Goal: Task Accomplishment & Management: Manage account settings

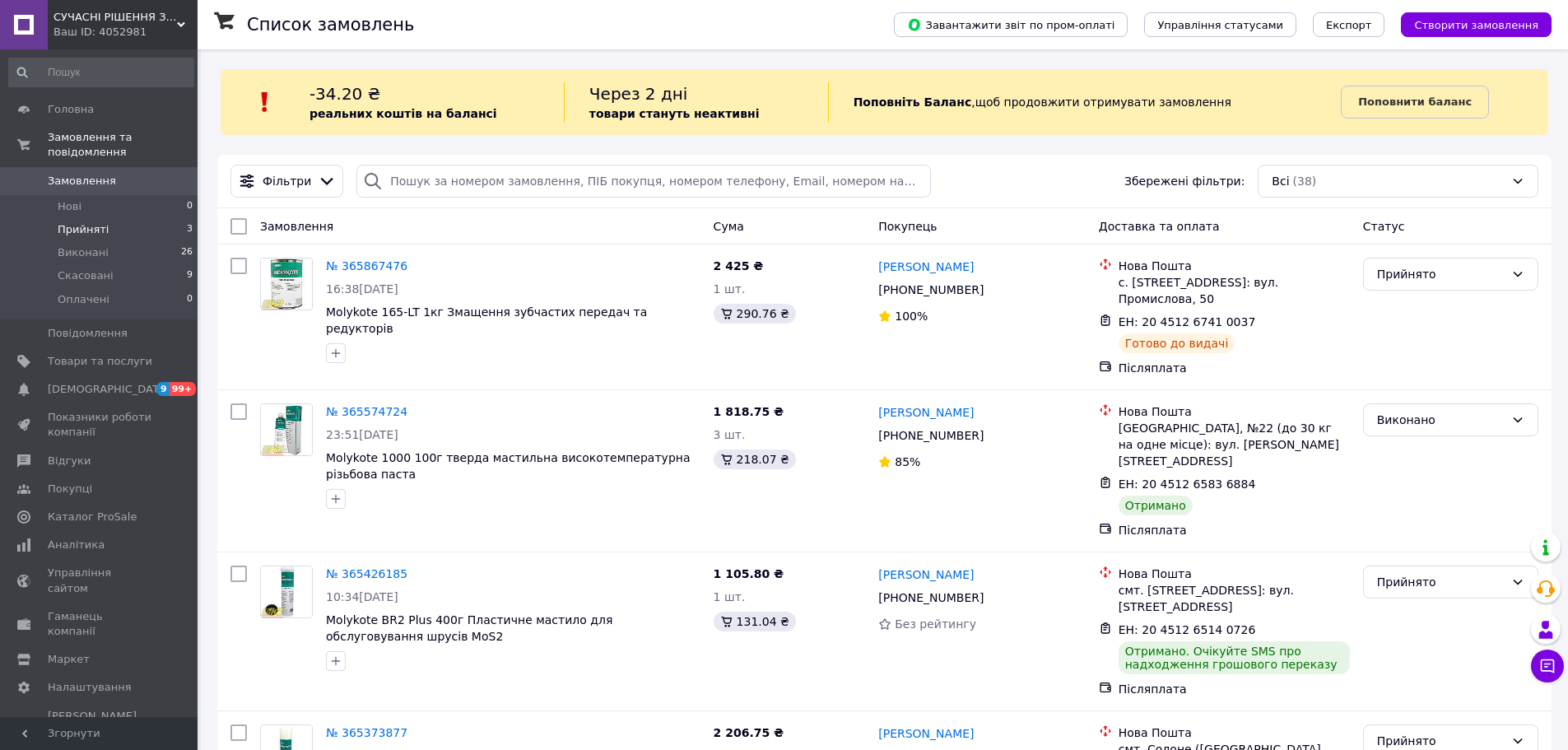
click at [85, 222] on span "Прийняті" at bounding box center [83, 230] width 51 height 15
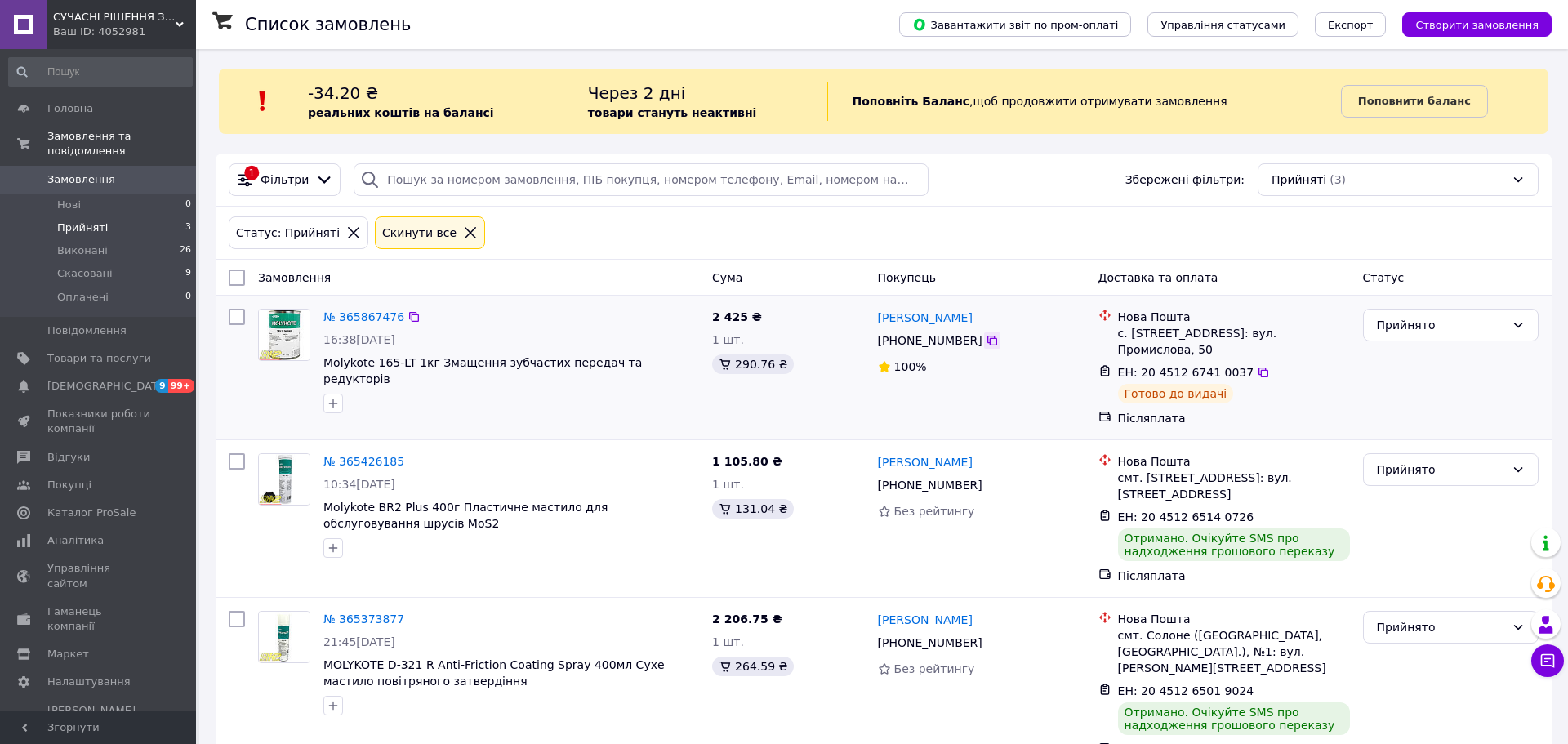
click at [987, 345] on icon at bounding box center [992, 340] width 10 height 10
click at [1257, 366] on icon at bounding box center [1263, 372] width 13 height 13
drag, startPoint x: 1446, startPoint y: 502, endPoint x: 1403, endPoint y: 505, distance: 43.1
click at [1446, 502] on div "Прийнято" at bounding box center [1450, 518] width 189 height 144
drag, startPoint x: 669, startPoint y: 366, endPoint x: 874, endPoint y: 683, distance: 377.5
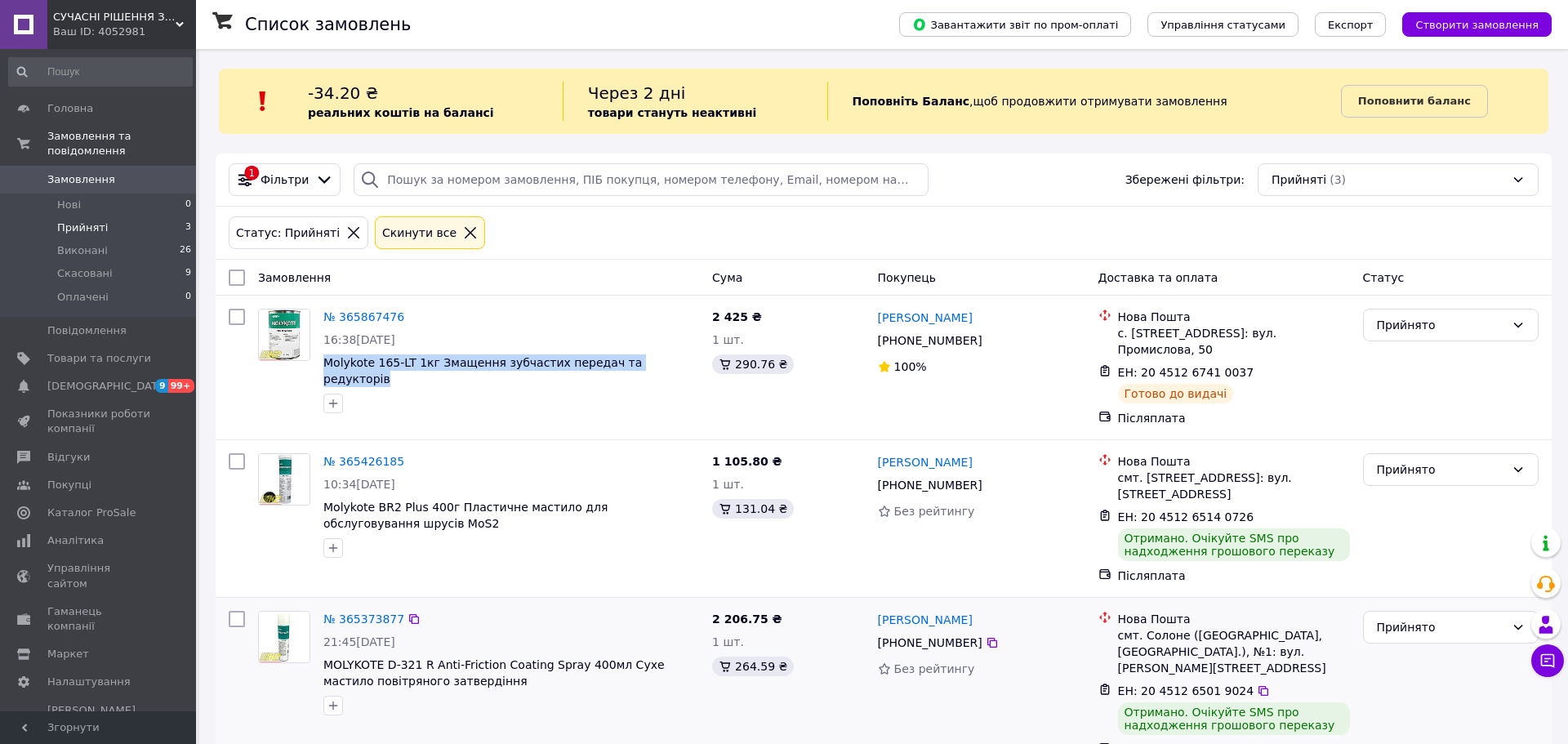
click at [318, 371] on div "№ 365867476 16:38[DATE] Molykote 165-LT 1кг Змащення зубчастих передач та редук…" at bounding box center [511, 361] width 389 height 118
copy span "Molykote 165-LT 1кг Змащення зубчастих передач та редукторів"
click at [612, 700] on div "№ 365373877 21:45[DATE] MOLYKOTE D-321 R Anti-Friction Coating Spray 400мл Сухе…" at bounding box center [478, 683] width 454 height 160
drag, startPoint x: 1170, startPoint y: 330, endPoint x: 1130, endPoint y: 342, distance: 41.8
click at [1130, 342] on li "Нова Пошта с. [STREET_ADDRESS]: вул. Промислова, 50" at bounding box center [1224, 333] width 251 height 55
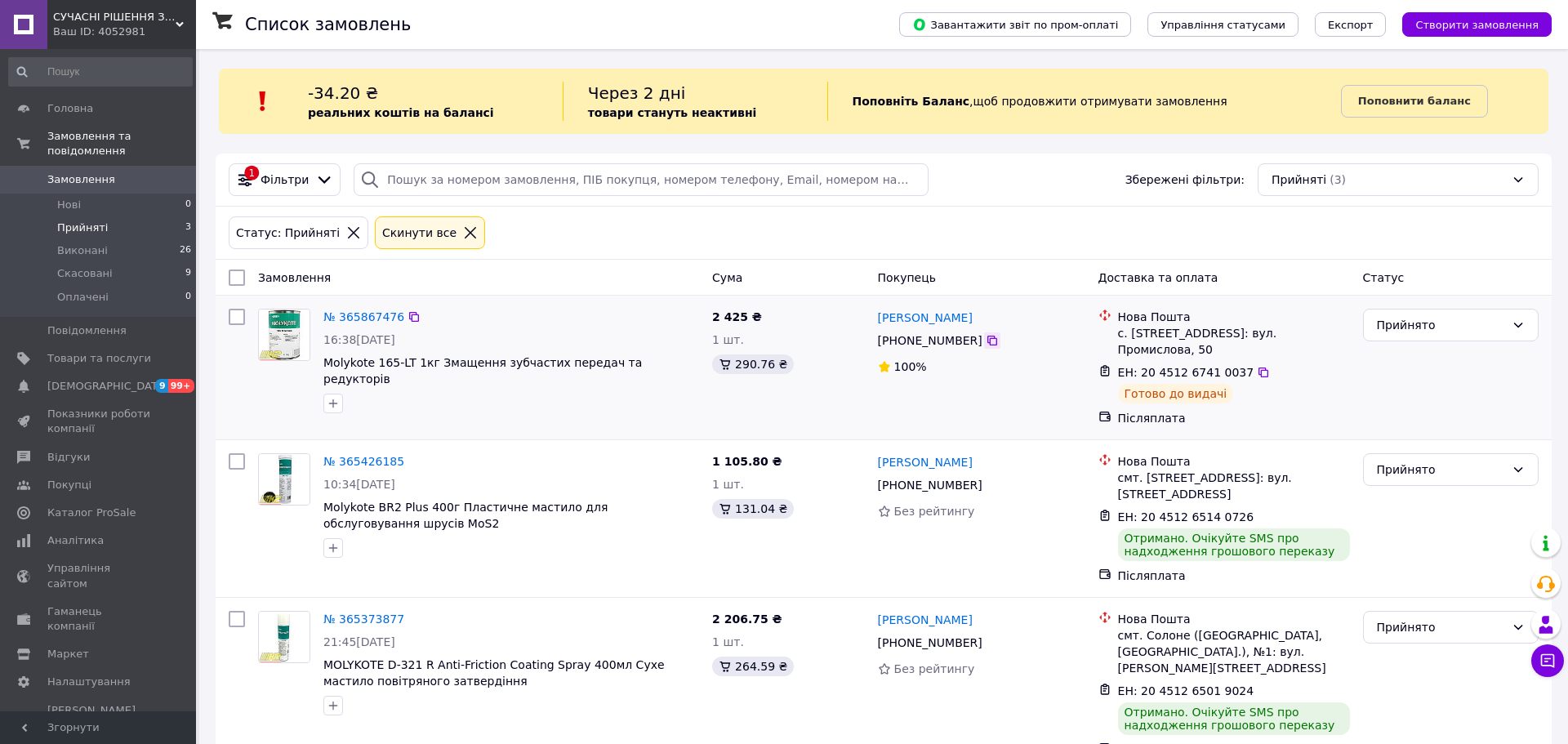
click at [986, 341] on icon at bounding box center [992, 340] width 13 height 13
click at [1483, 618] on div "Прийнято" at bounding box center [1441, 627] width 128 height 18
click at [1419, 627] on li "Виконано" at bounding box center [1450, 630] width 174 height 30
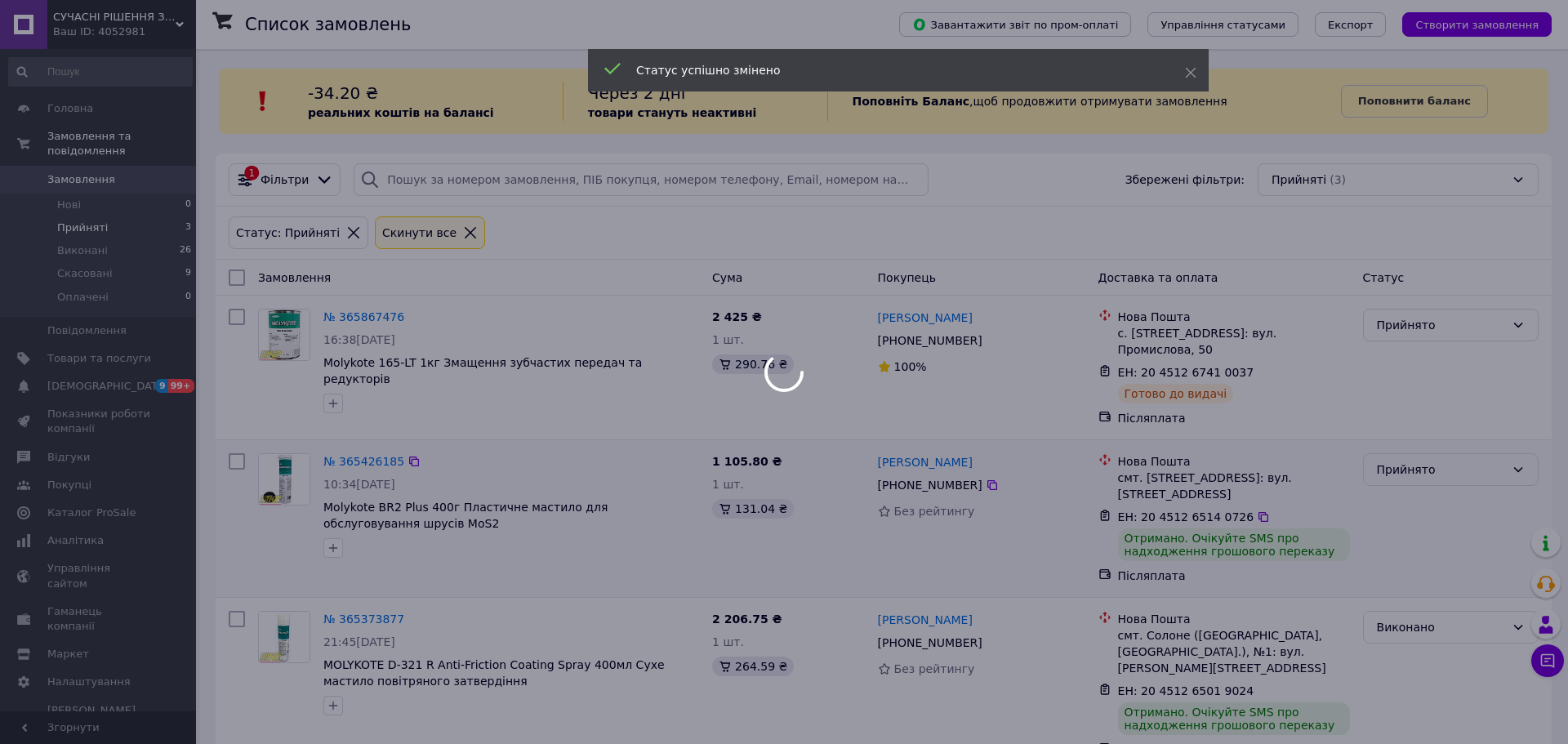
click at [1441, 460] on div "Прийнято" at bounding box center [1441, 469] width 128 height 18
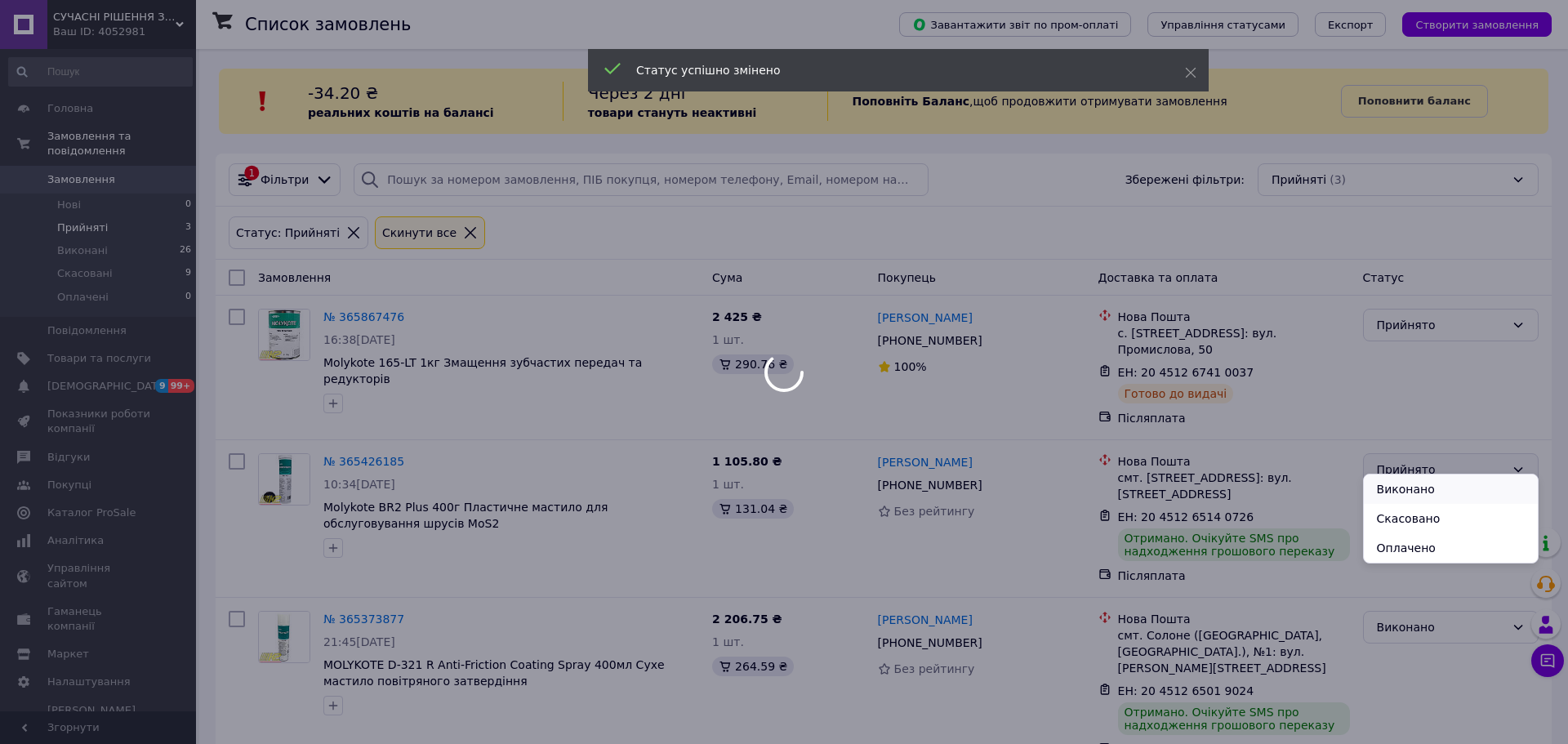
click at [1422, 486] on li "Виконано" at bounding box center [1450, 489] width 174 height 30
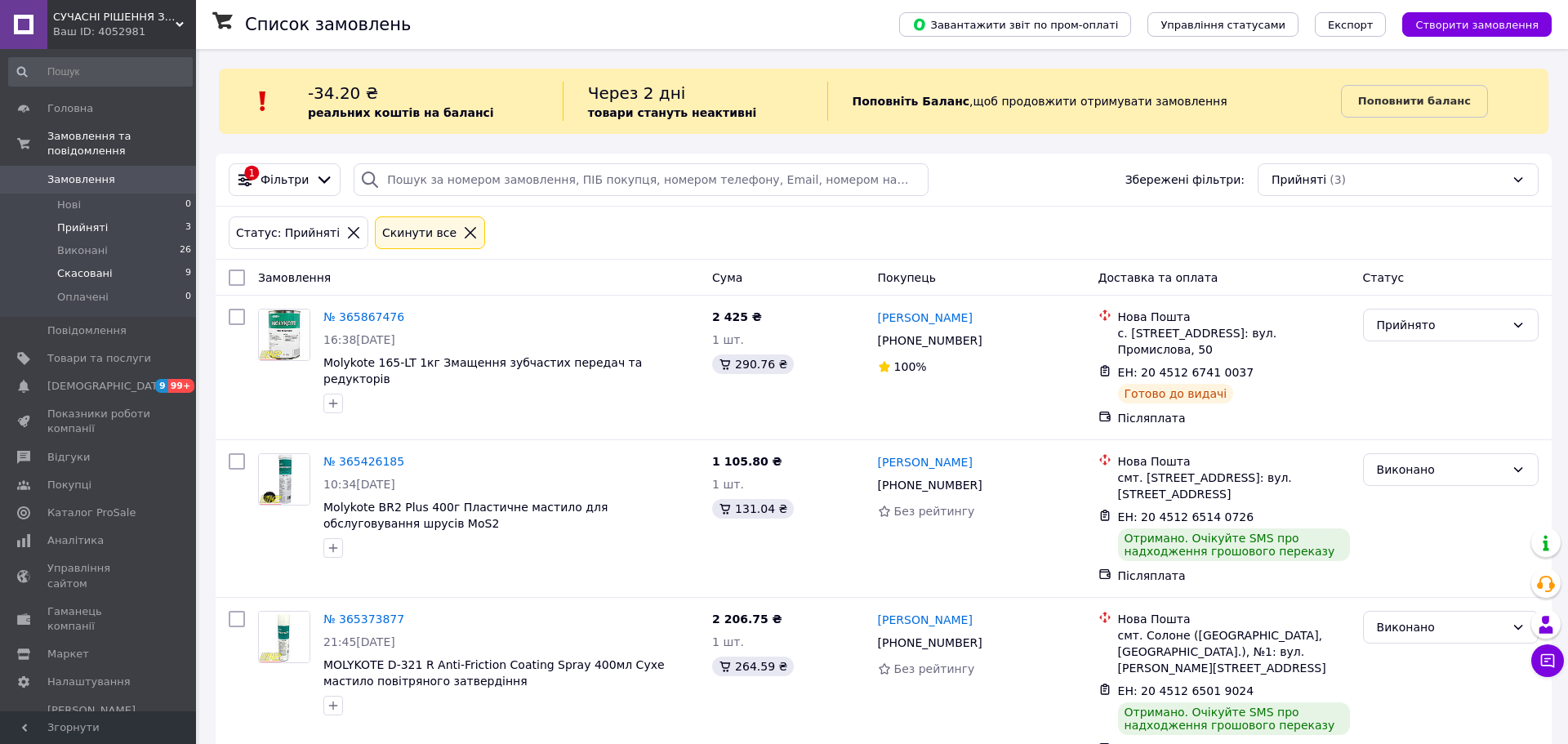
click at [123, 262] on li "Скасовані 9" at bounding box center [100, 273] width 201 height 23
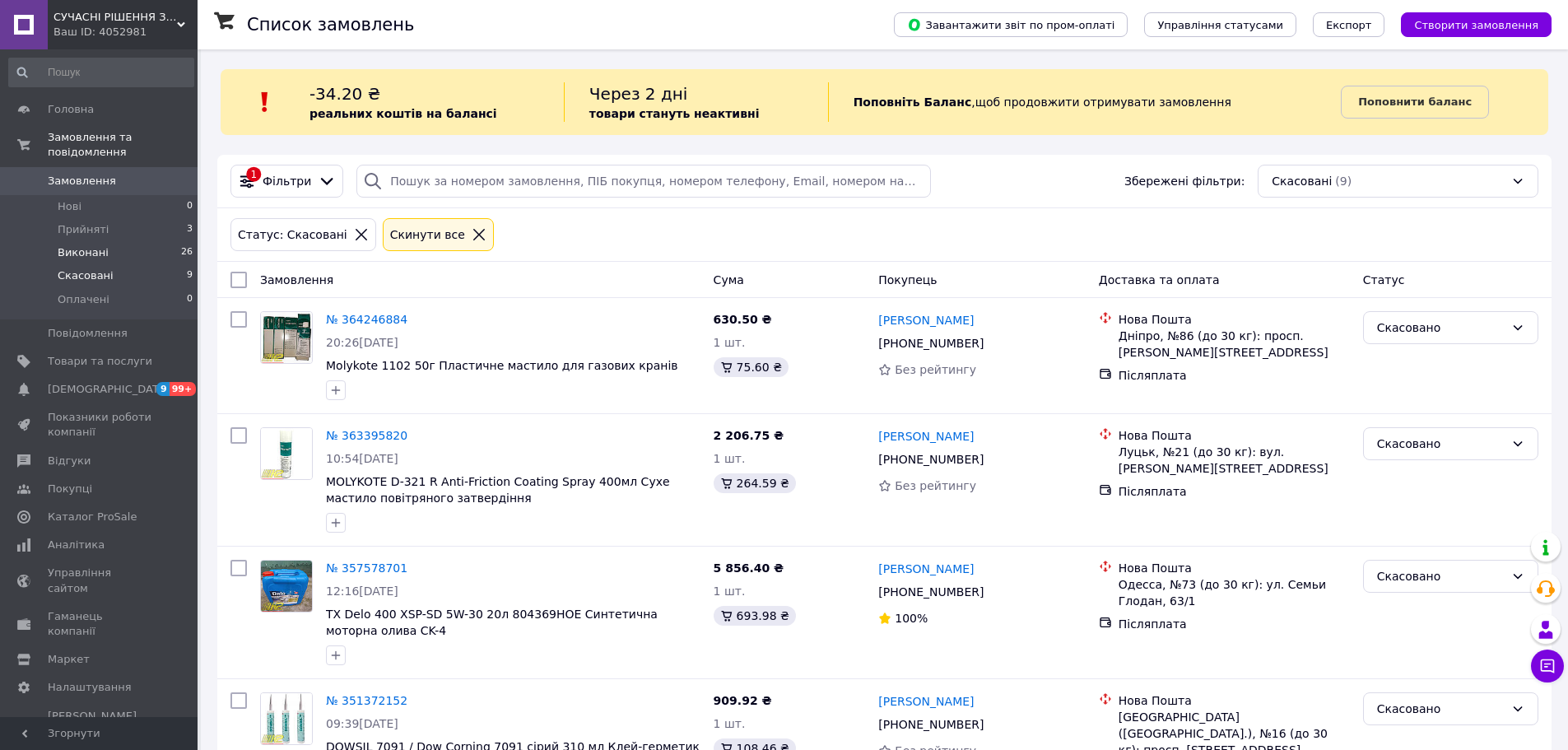
click at [131, 241] on li "Виконані 26" at bounding box center [101, 252] width 202 height 23
